Goal: Transaction & Acquisition: Subscribe to service/newsletter

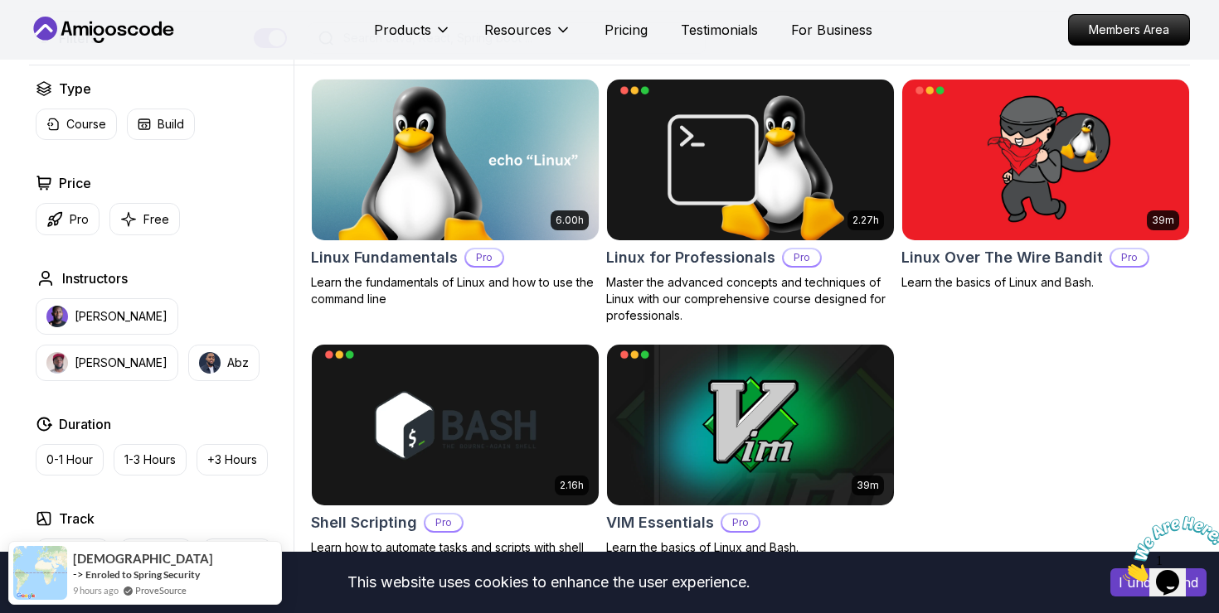
scroll to position [413, 0]
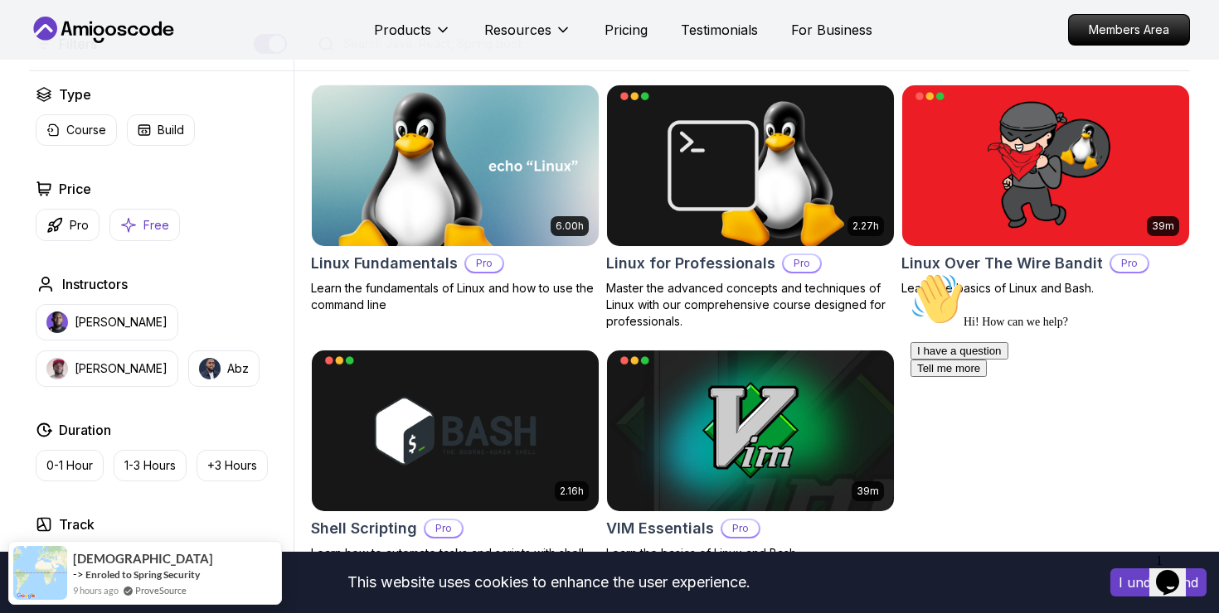
click at [161, 231] on p "Free" at bounding box center [156, 225] width 26 height 17
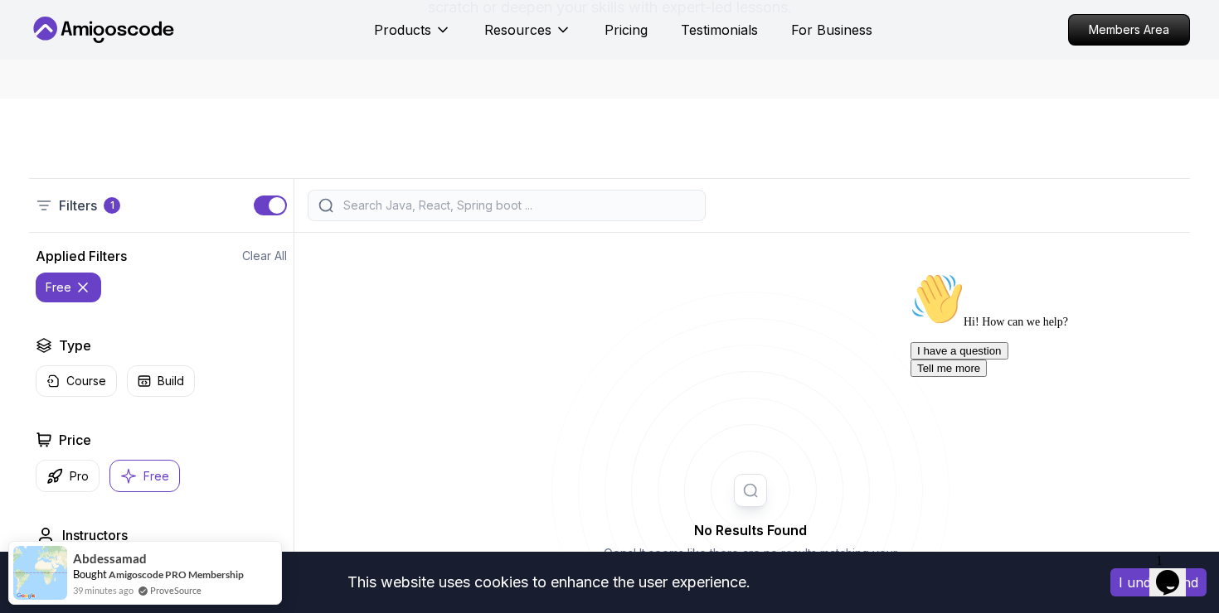
scroll to position [250, 0]
click at [114, 29] on icon at bounding box center [110, 31] width 11 height 10
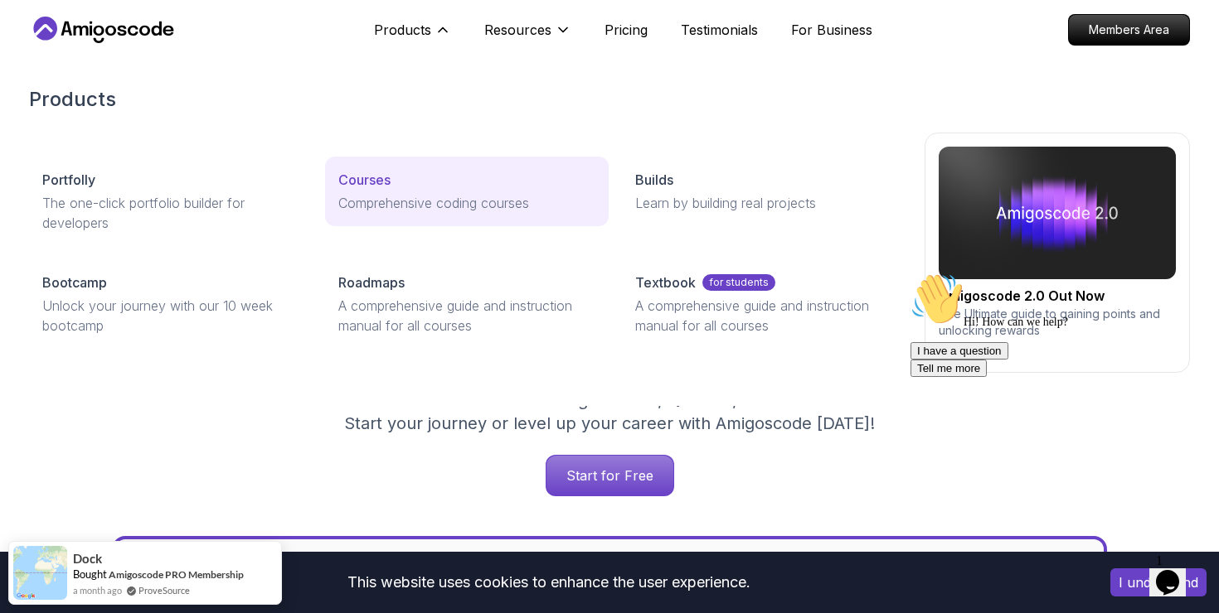
click at [378, 179] on p "Courses" at bounding box center [364, 180] width 52 height 20
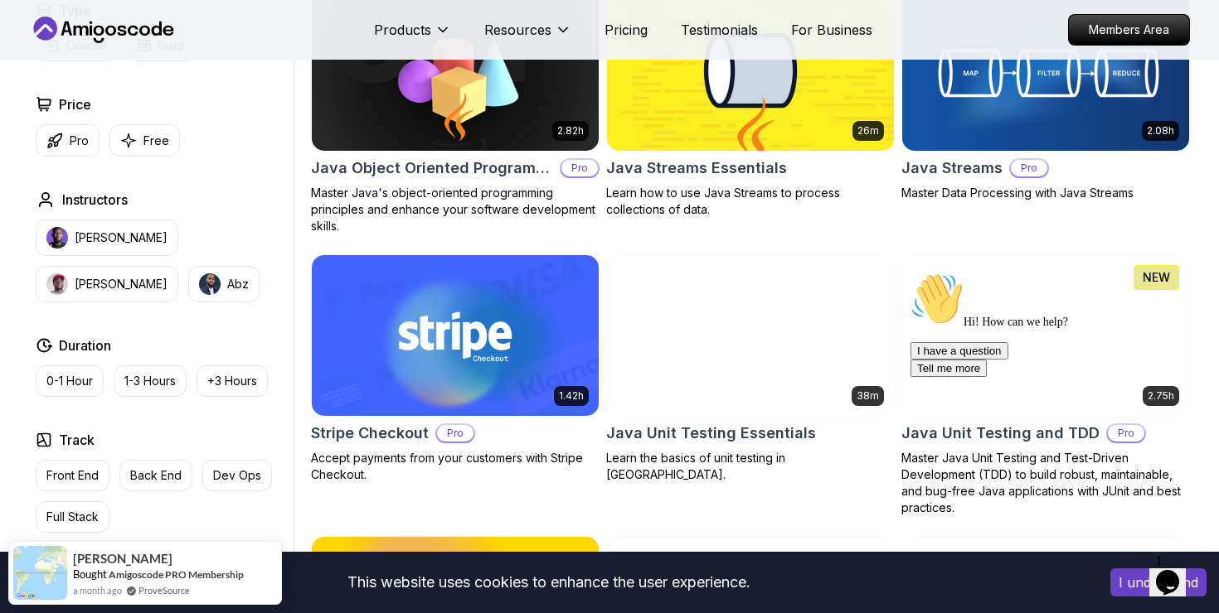
scroll to position [2623, 0]
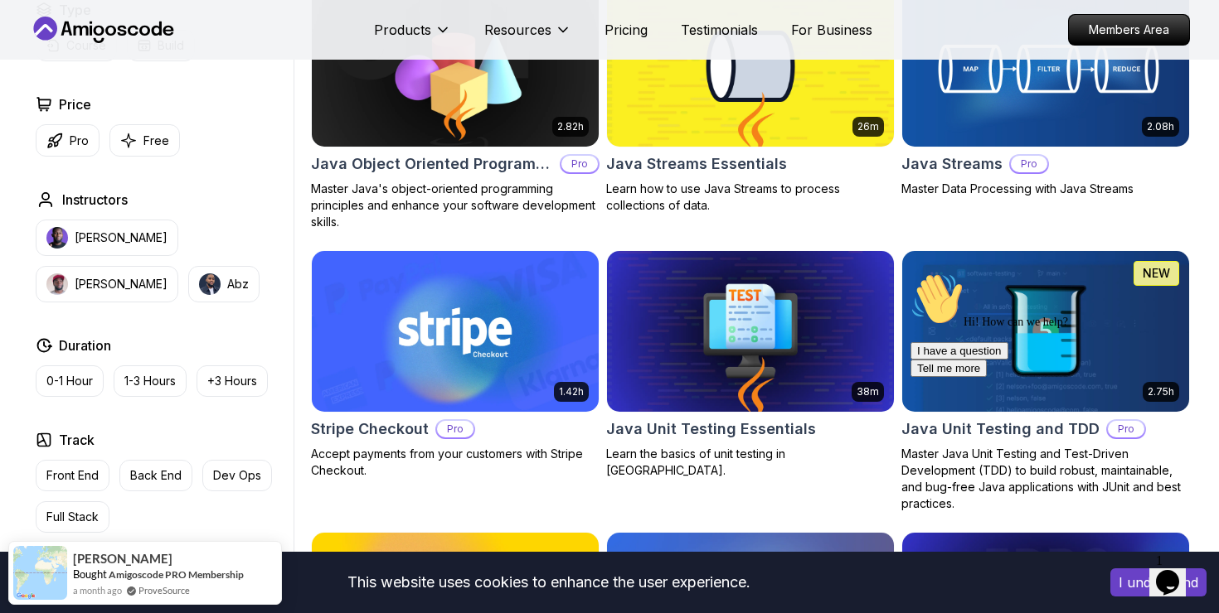
click at [431, 156] on h2 "Java Object Oriented Programming" at bounding box center [432, 164] width 242 height 23
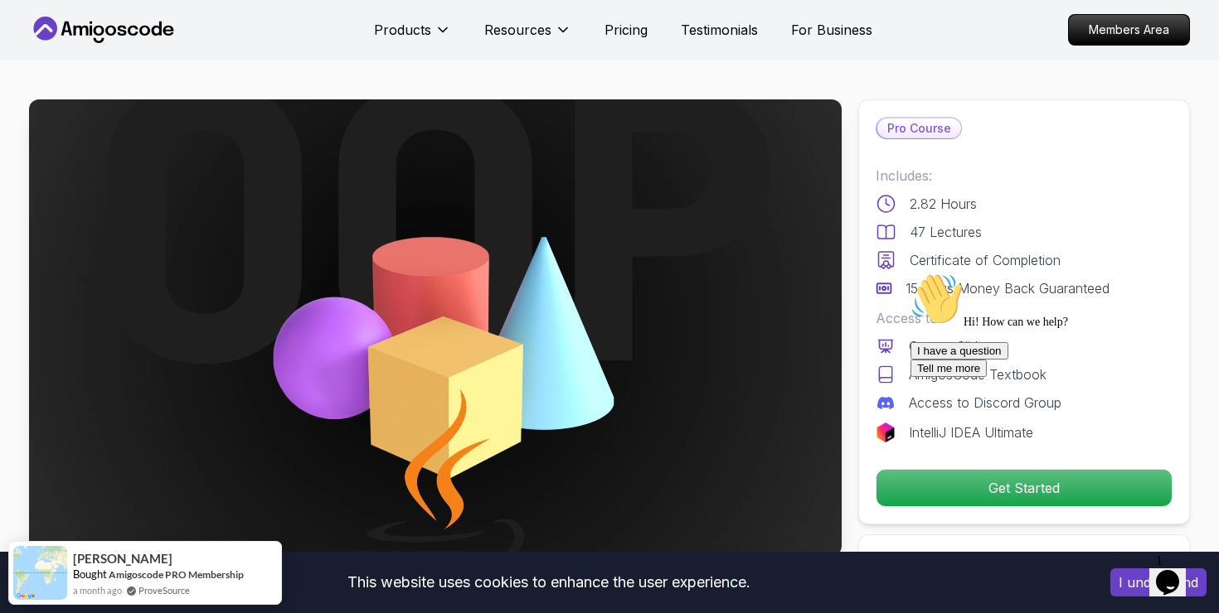
click at [1101, 9] on nav "Products Resources Pricing Testimonials For Business Members Area" at bounding box center [609, 30] width 1161 height 60
click at [1101, 18] on p "Members Area" at bounding box center [1129, 30] width 114 height 28
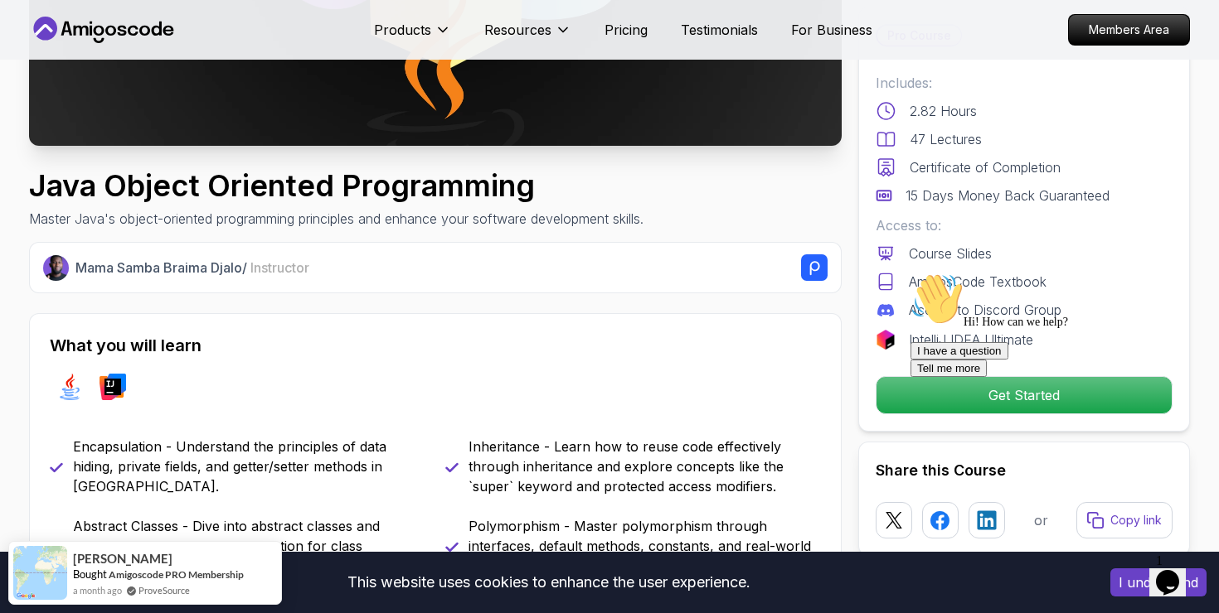
scroll to position [411, 0]
click at [904, 390] on iframe at bounding box center [1053, 402] width 298 height 273
click at [922, 273] on div at bounding box center [1059, 273] width 298 height 0
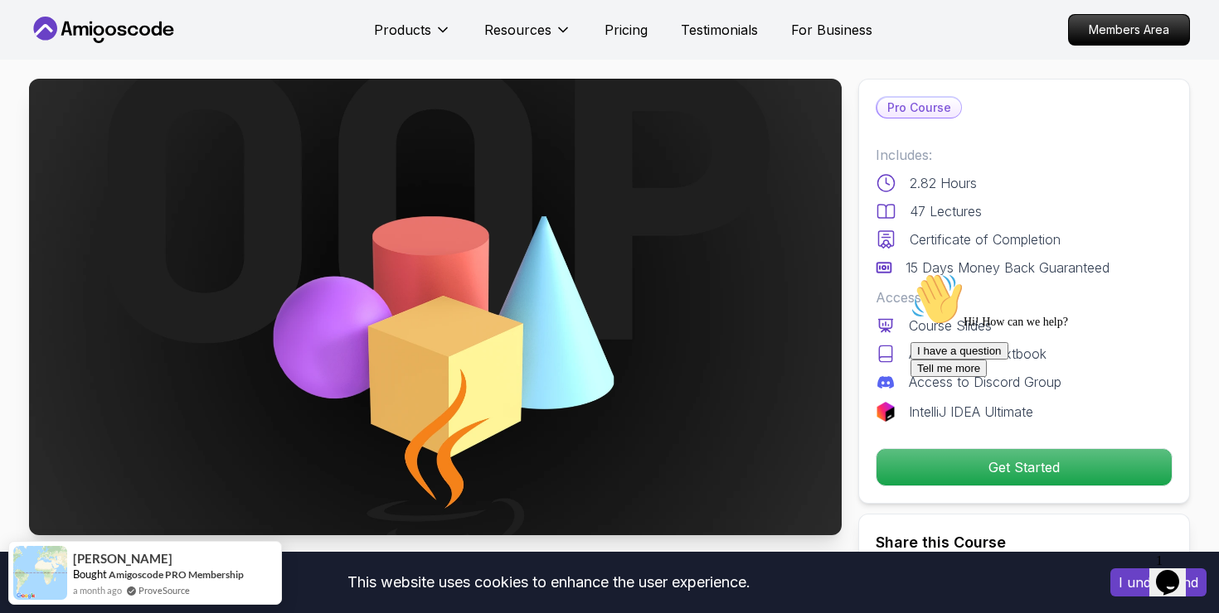
scroll to position [0, 0]
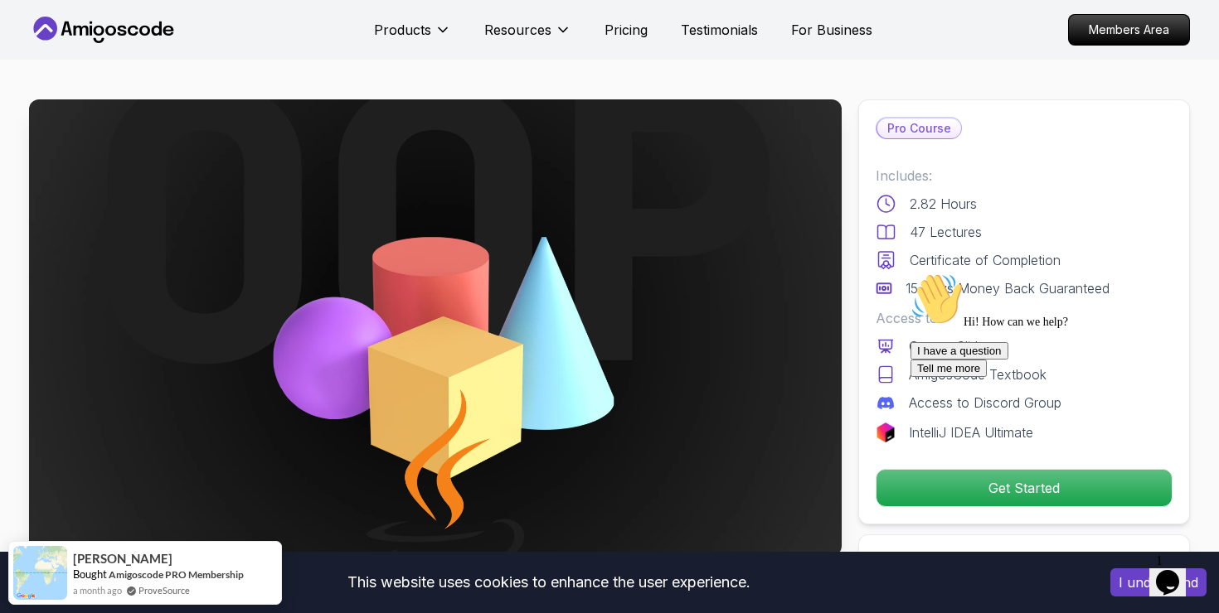
click at [931, 131] on p "Pro Course" at bounding box center [919, 129] width 84 height 20
click at [927, 126] on p "Pro Course" at bounding box center [919, 129] width 84 height 20
click at [946, 377] on div "I have a question Tell me more" at bounding box center [1059, 359] width 298 height 35
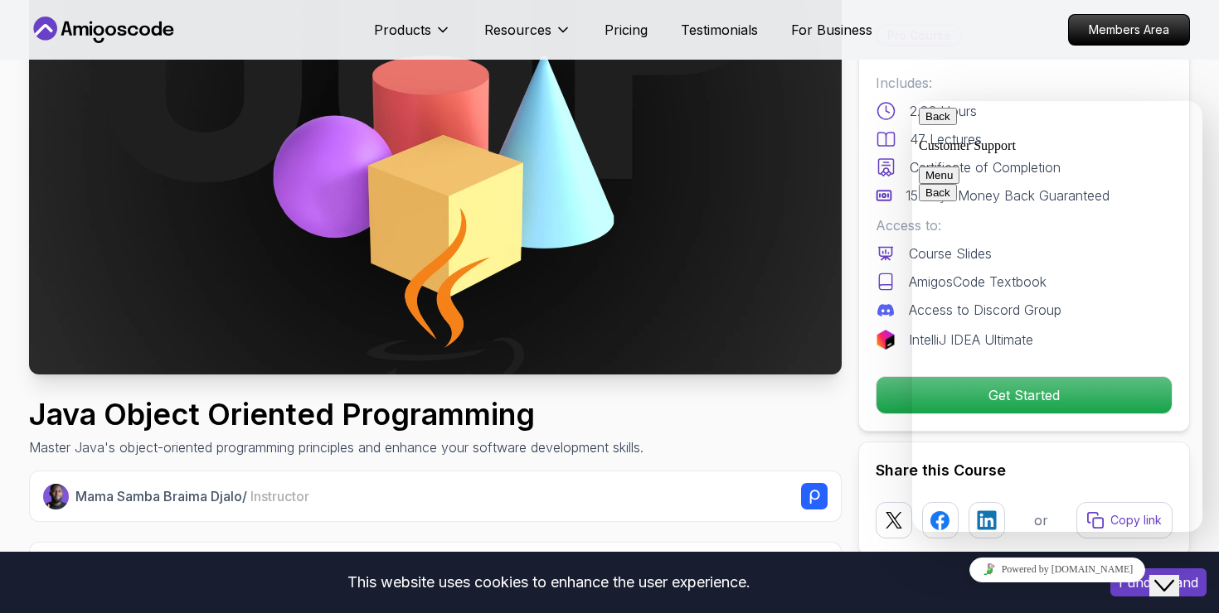
scroll to position [184, 0]
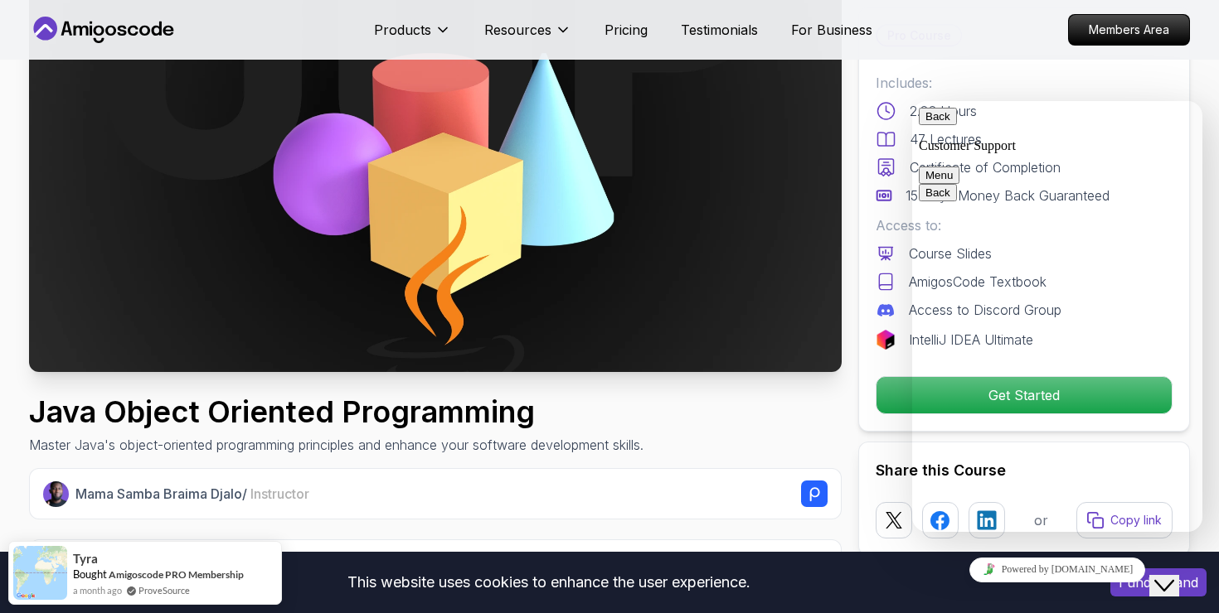
click at [1187, 139] on div "Back Customer Support Menu" at bounding box center [1057, 146] width 277 height 76
click at [959, 167] on button "Menu" at bounding box center [939, 175] width 41 height 17
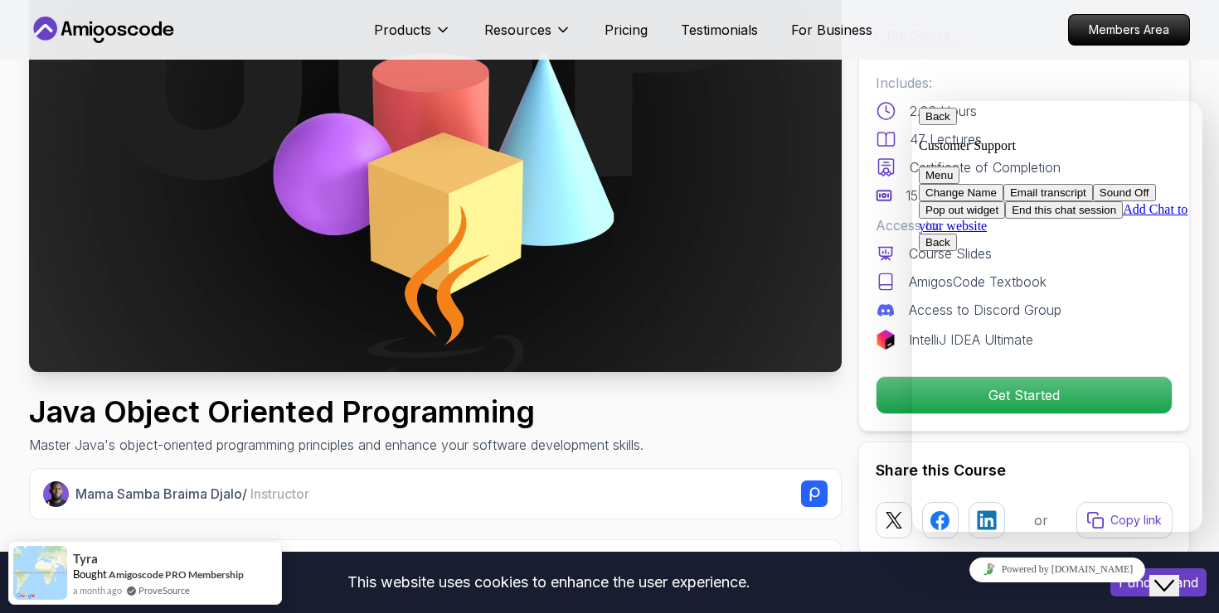
click at [1164, 576] on icon "Close Chat This icon closes the chat window." at bounding box center [1164, 586] width 20 height 20
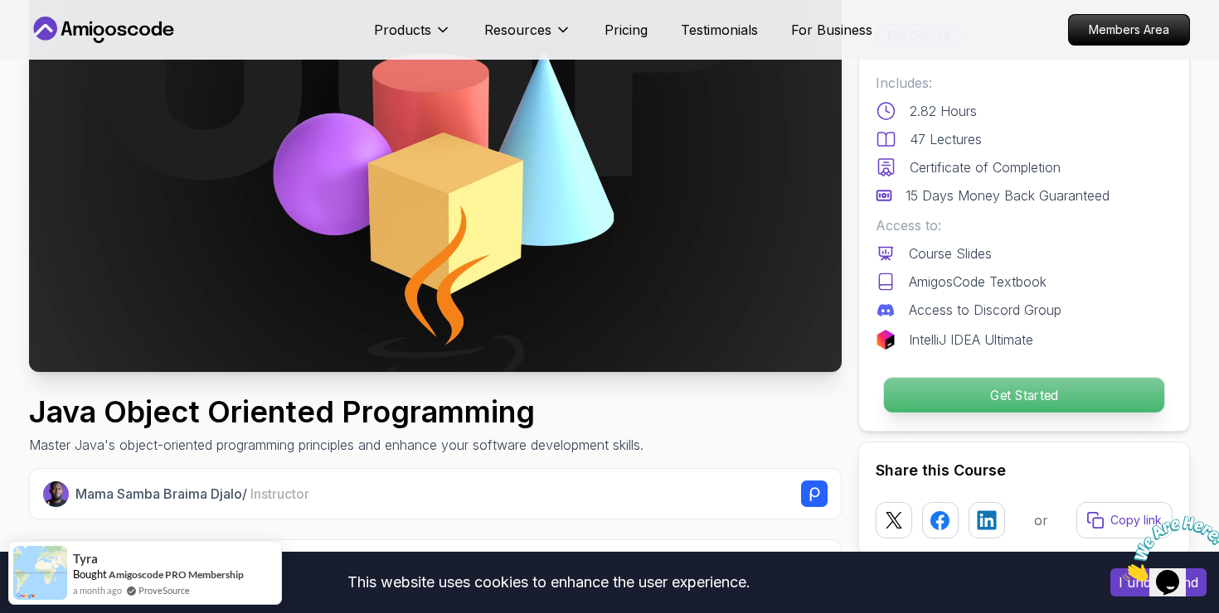
click at [1059, 400] on p "Get Started" at bounding box center [1024, 395] width 280 height 35
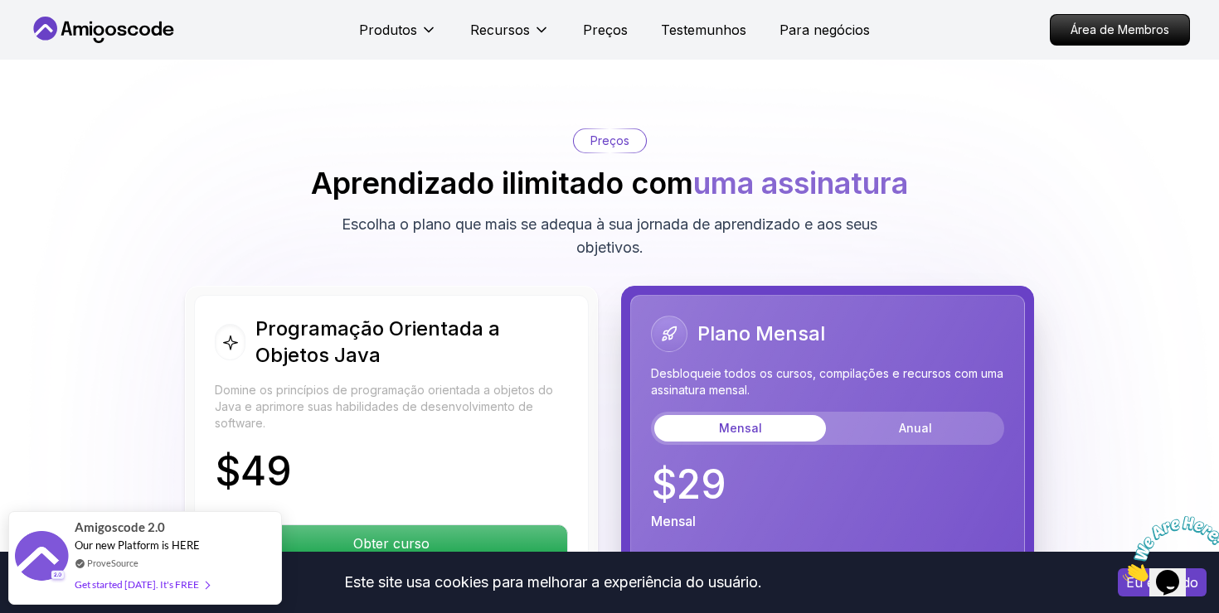
scroll to position [3263, 0]
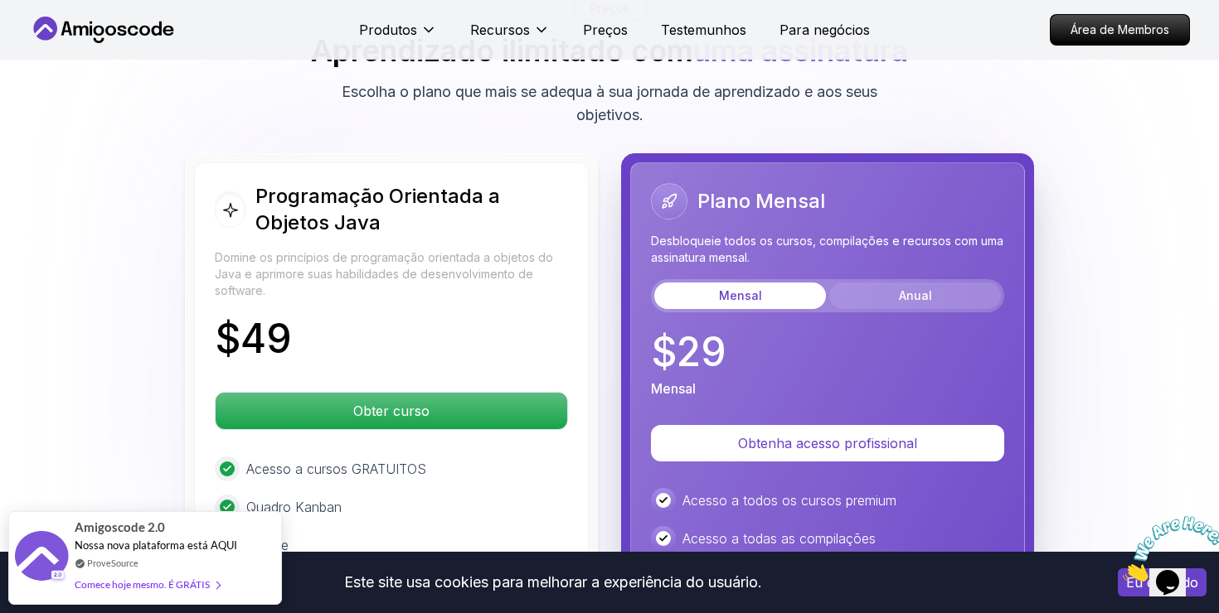
click at [904, 288] on font "Anual" at bounding box center [915, 295] width 33 height 14
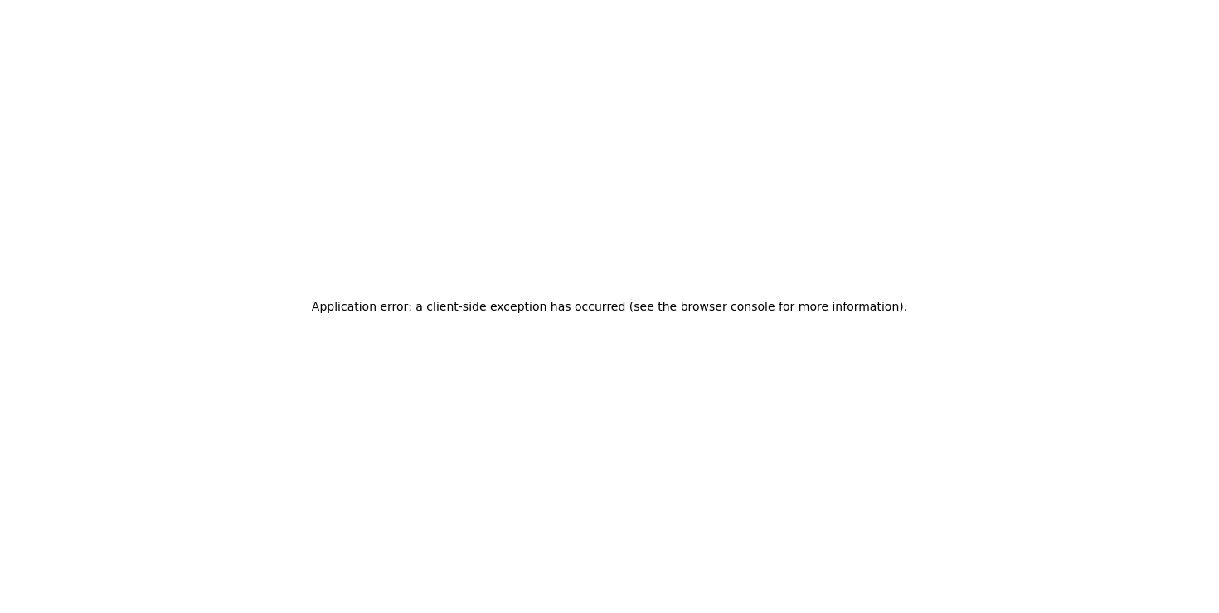
scroll to position [0, 0]
